Goal: Task Accomplishment & Management: Manage account settings

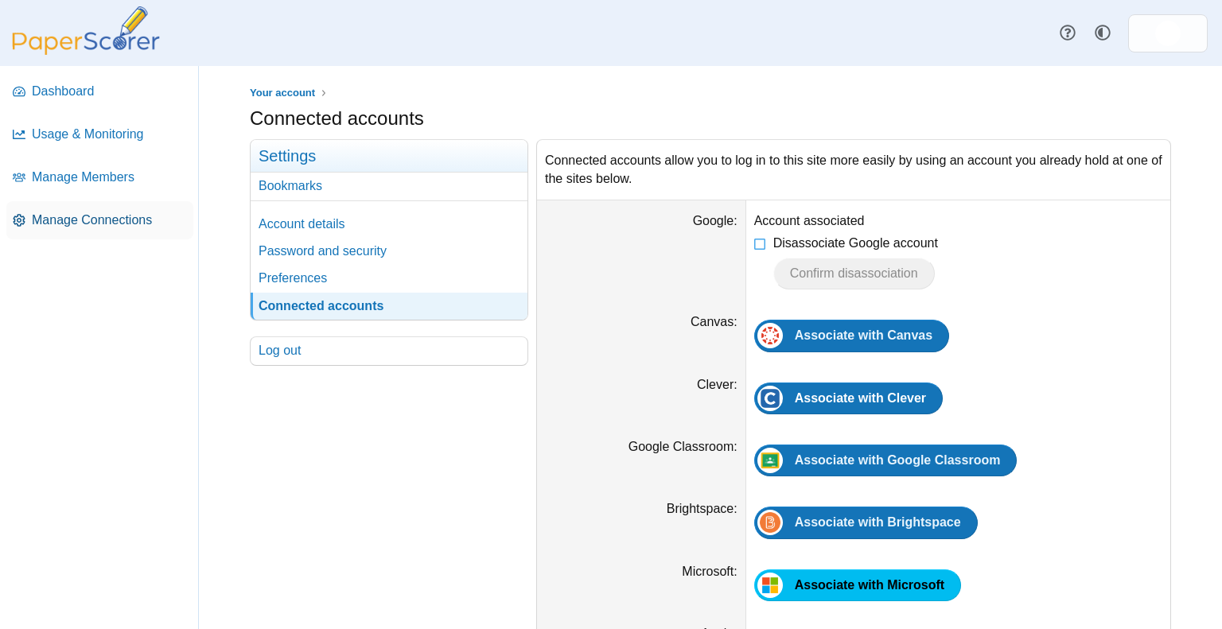
click at [42, 215] on span "Manage Connections" at bounding box center [109, 220] width 155 height 17
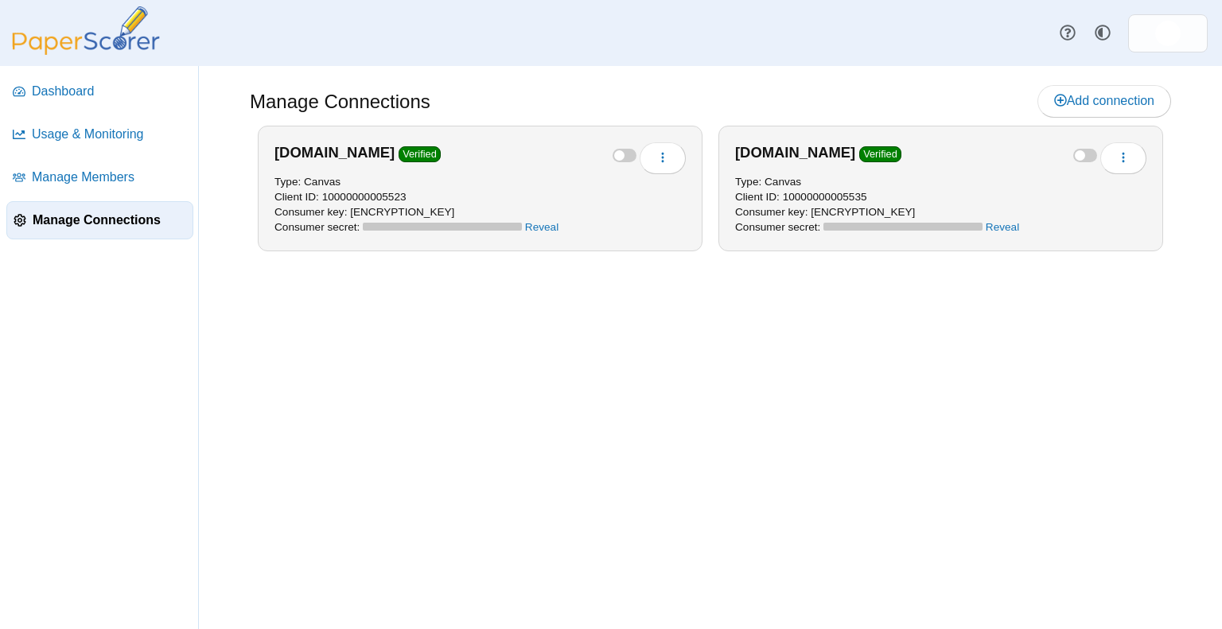
click at [1086, 153] on div at bounding box center [1085, 156] width 24 height 14
click at [1144, 37] on link at bounding box center [1168, 33] width 80 height 38
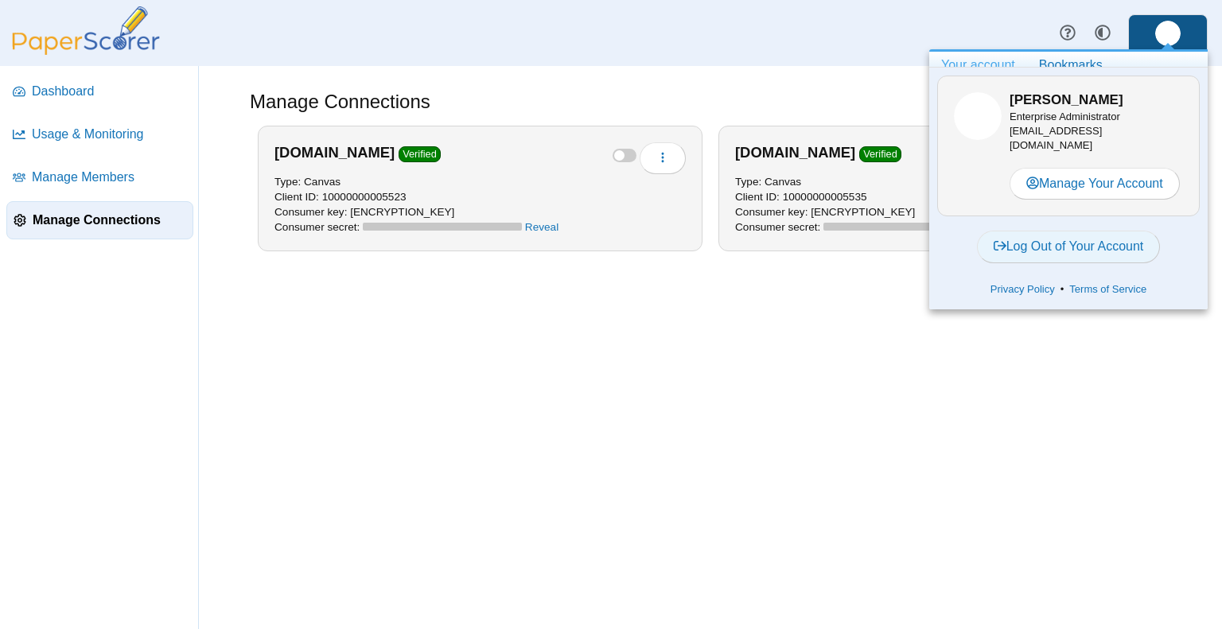
click at [1056, 251] on link "Log Out of Your Account" at bounding box center [1069, 247] width 184 height 32
